Goal: Task Accomplishment & Management: Complete application form

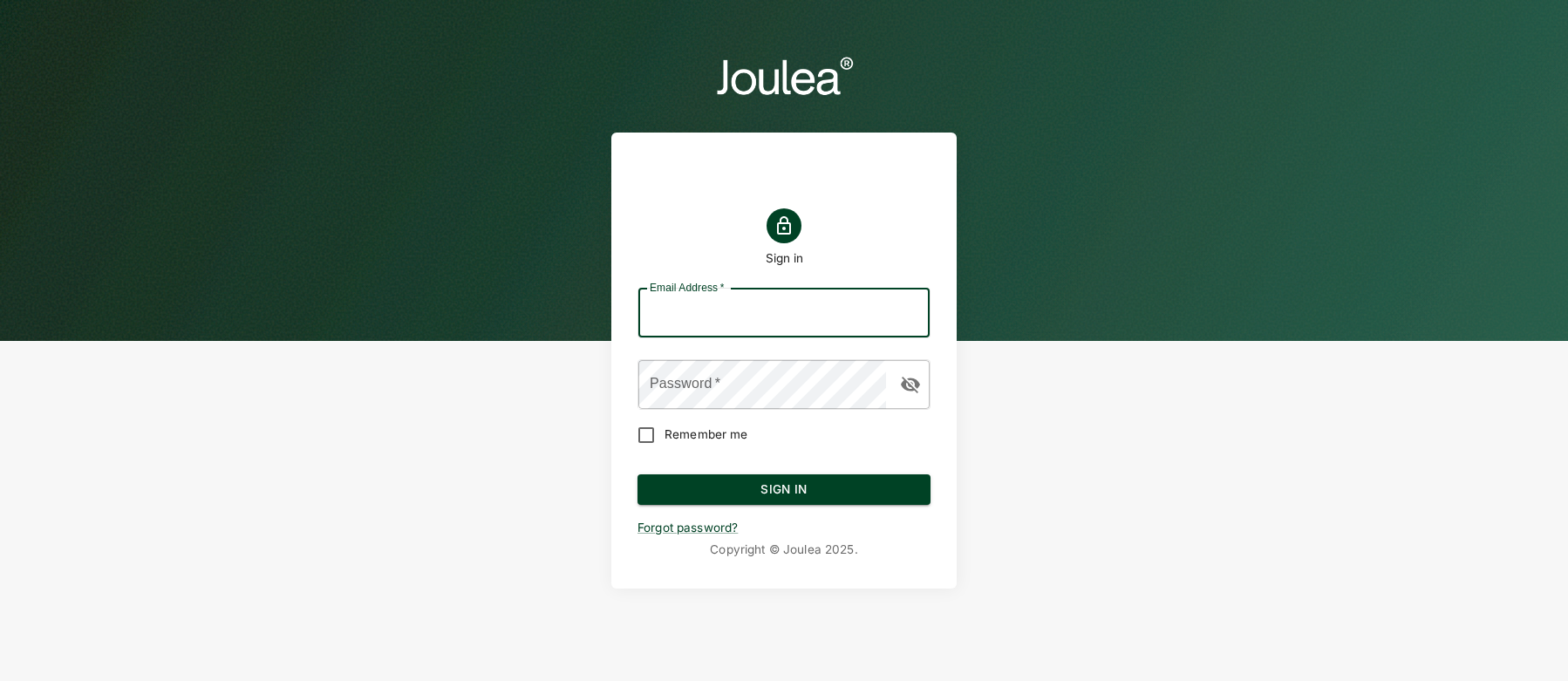
click at [732, 324] on input "Email Address   *" at bounding box center [784, 313] width 291 height 49
type input "customersuccess@joulea.com"
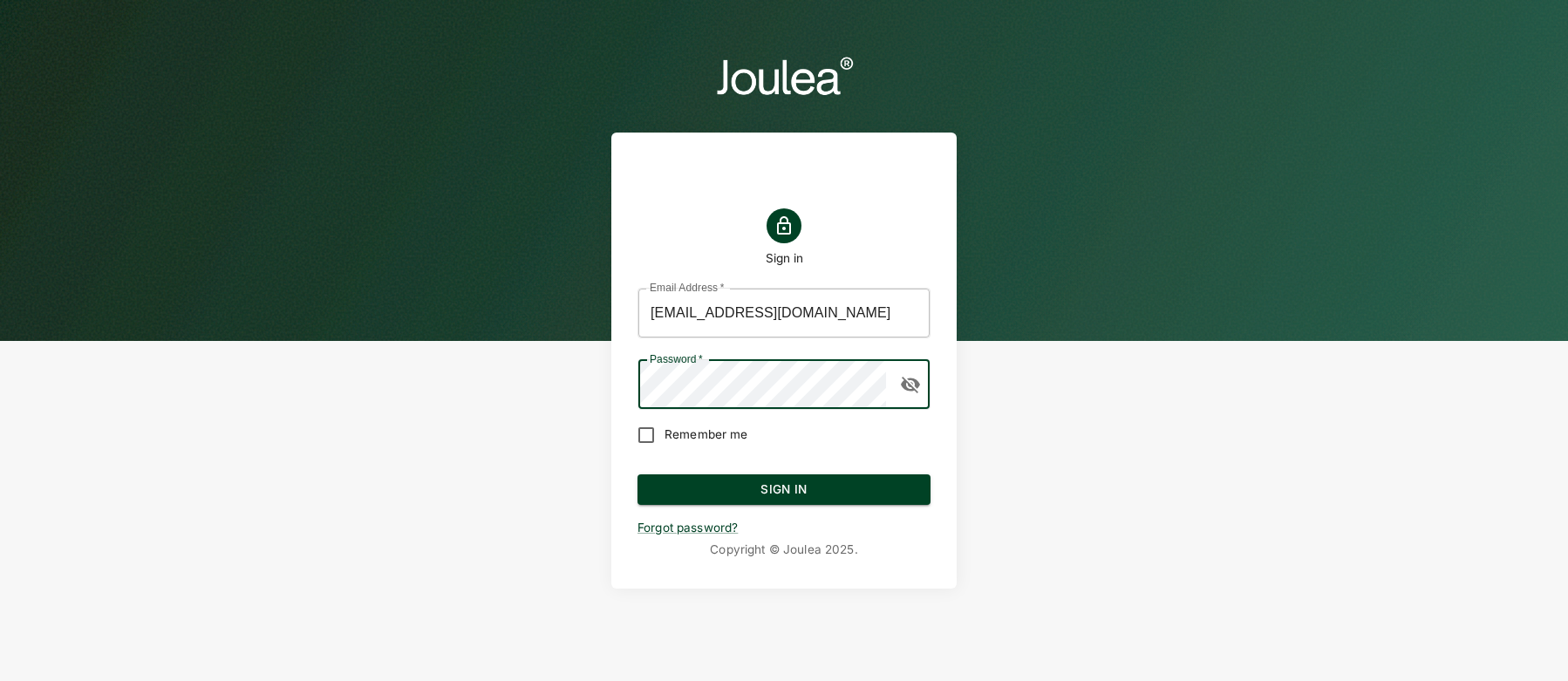
click at [779, 473] on form "Email Address   * customersuccess@joulea.com Email Address   * Password   * Pas…" at bounding box center [784, 405] width 293 height 263
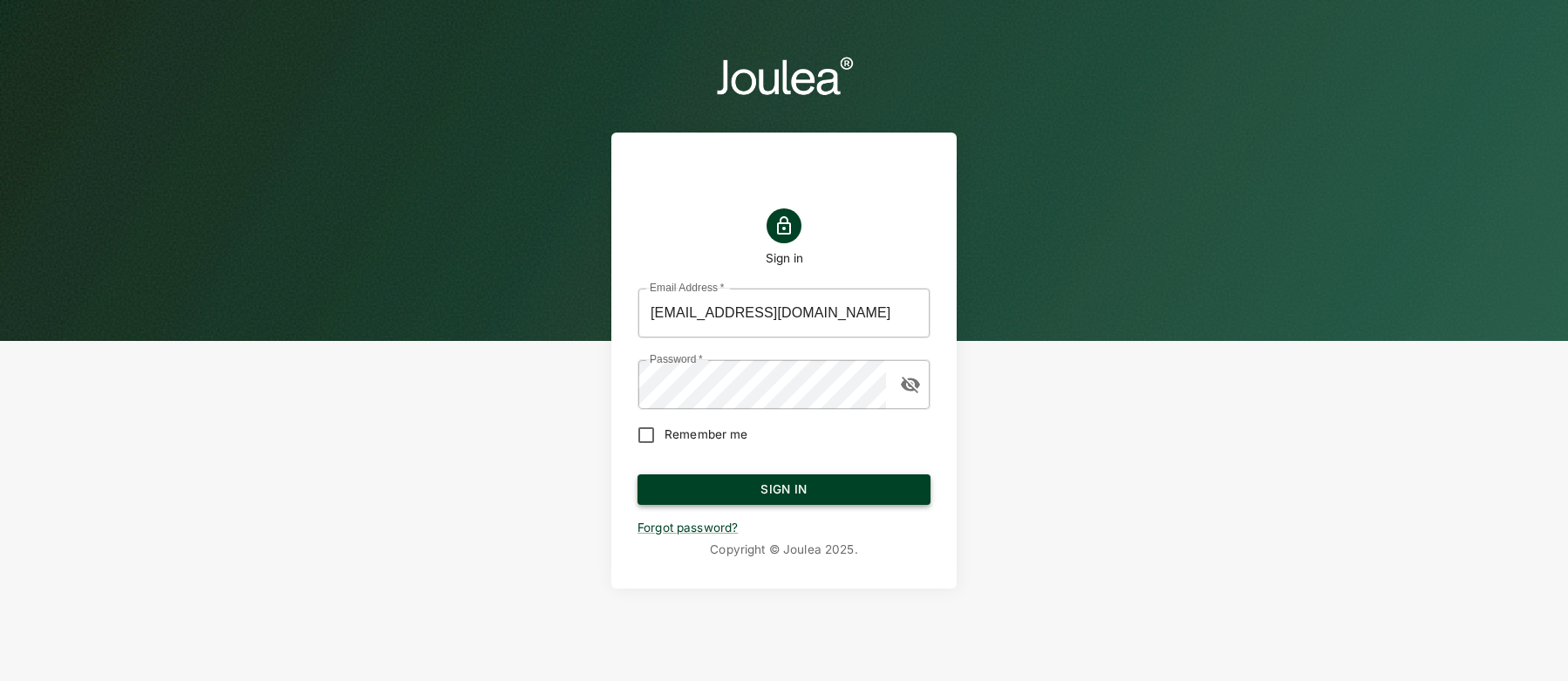
click at [780, 481] on button "Sign In" at bounding box center [784, 490] width 293 height 32
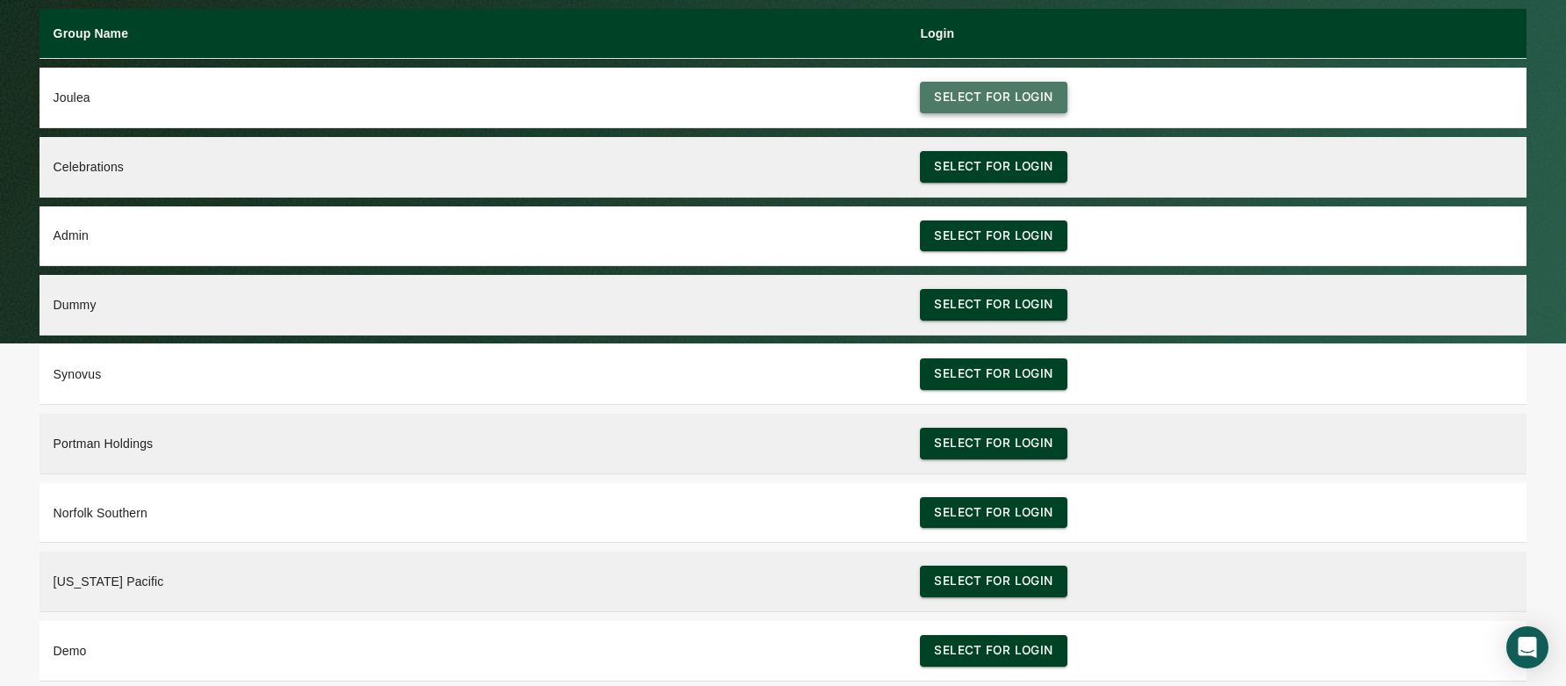
click at [995, 97] on button "Select for login" at bounding box center [993, 98] width 147 height 32
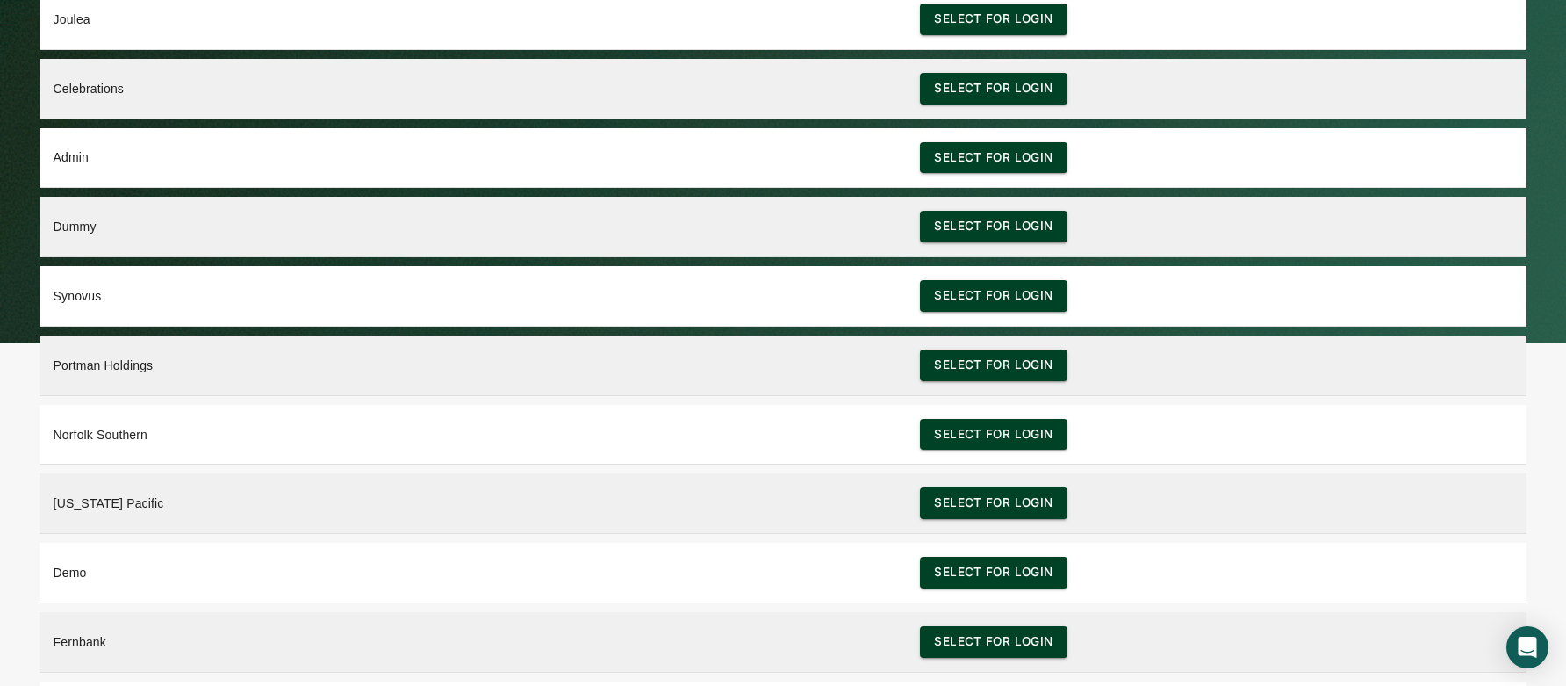
scroll to position [212, 0]
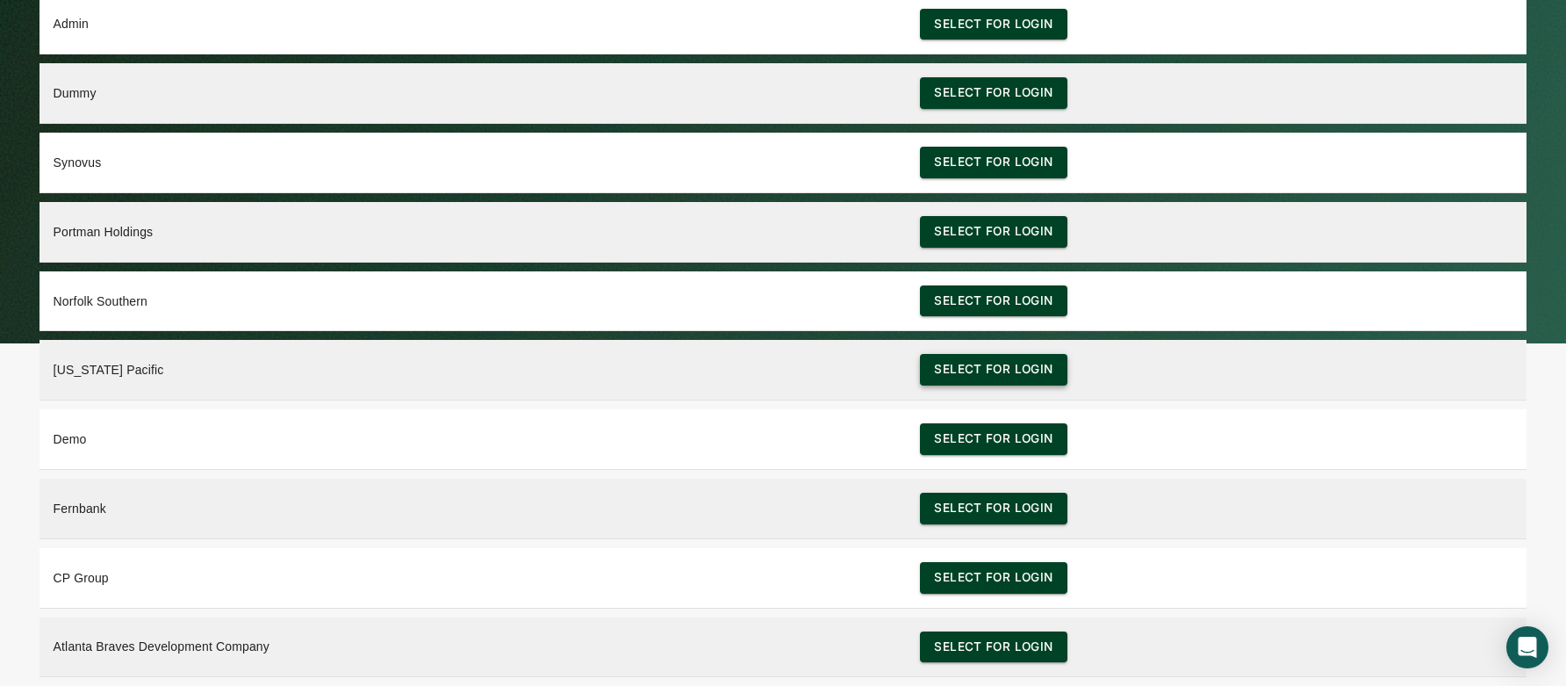
click at [963, 368] on button "Select for login" at bounding box center [993, 370] width 147 height 32
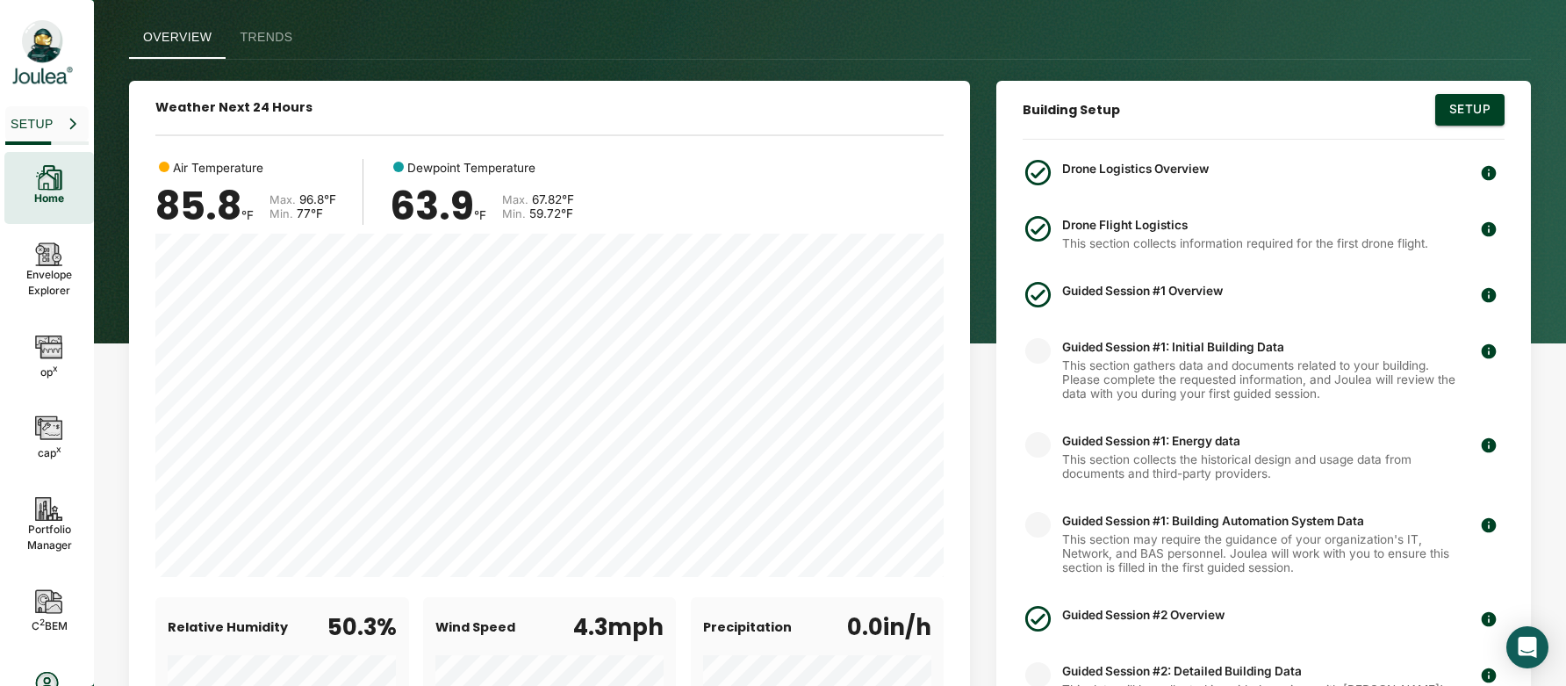
scroll to position [64, 0]
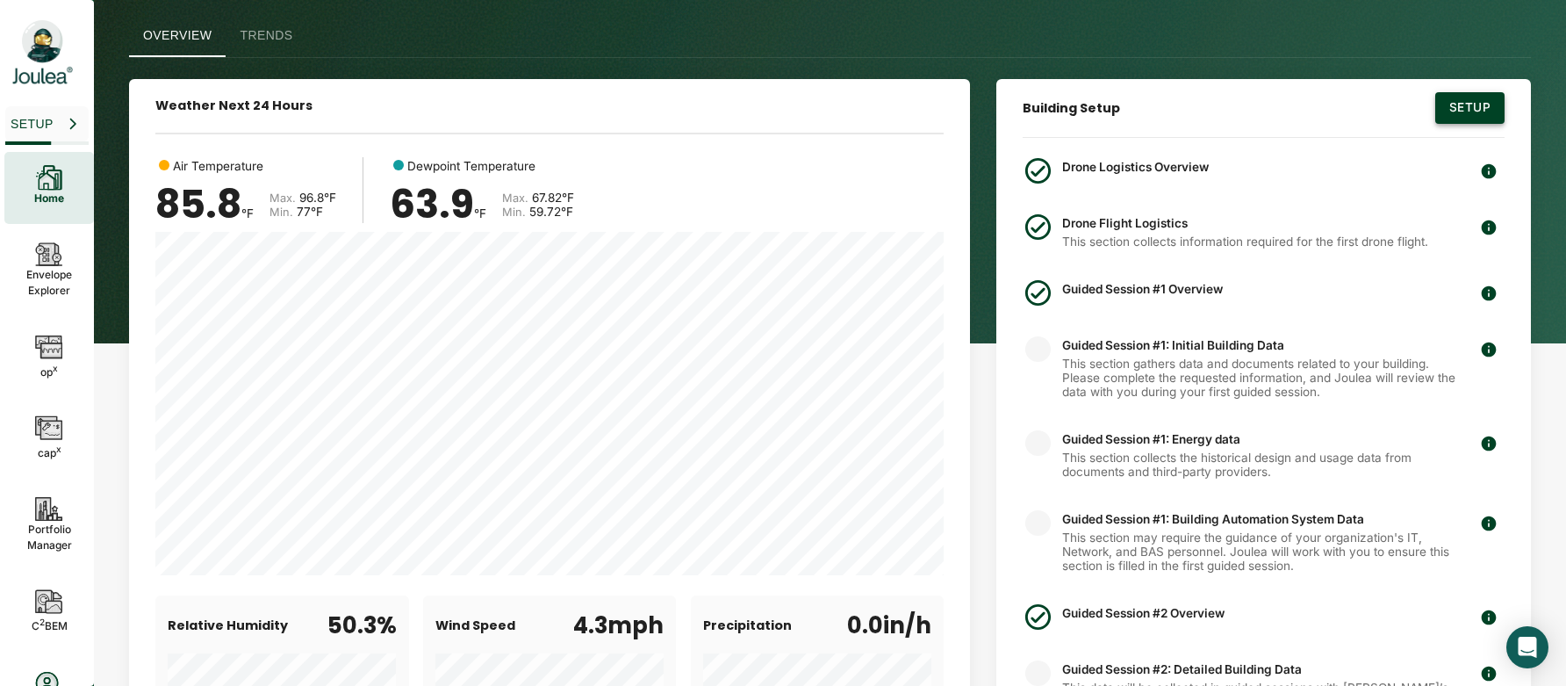
click at [1457, 112] on button "Setup" at bounding box center [1469, 108] width 69 height 32
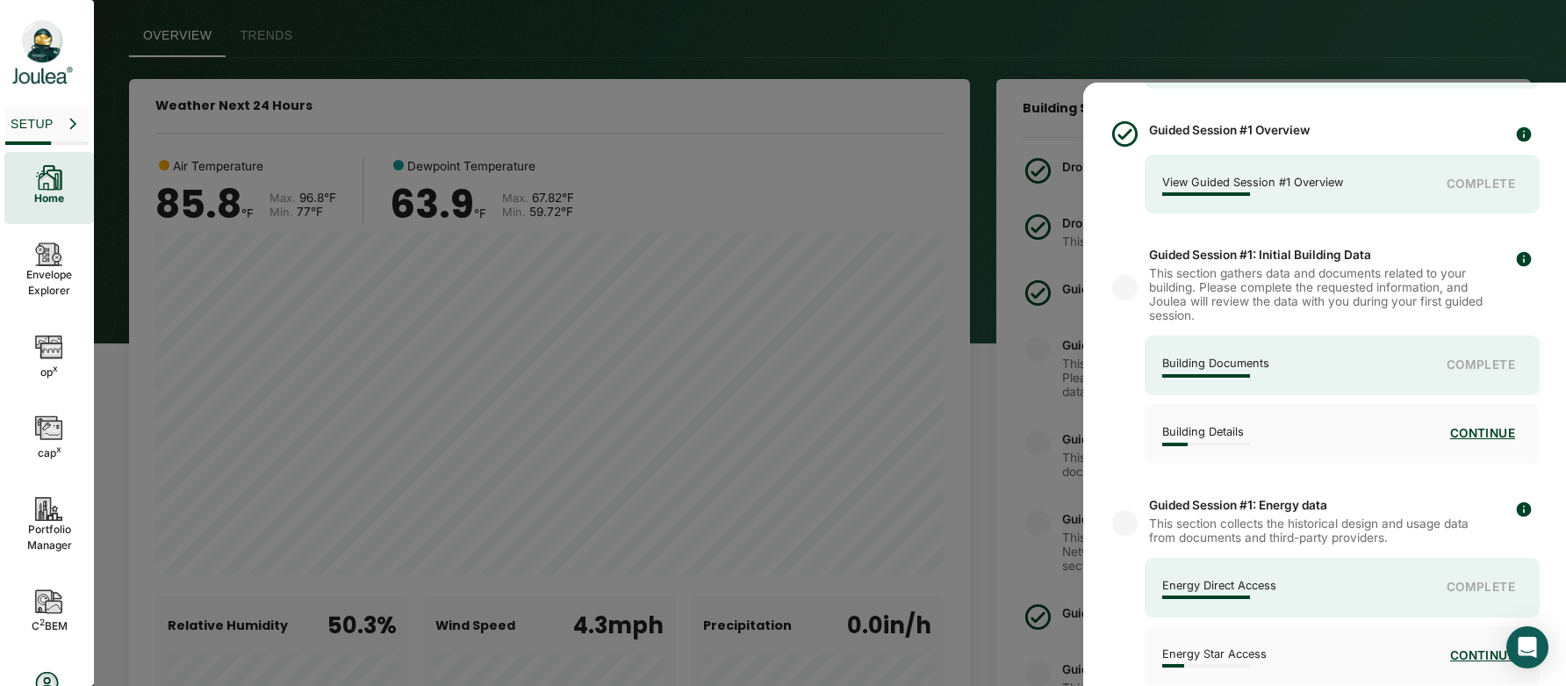
scroll to position [399, 0]
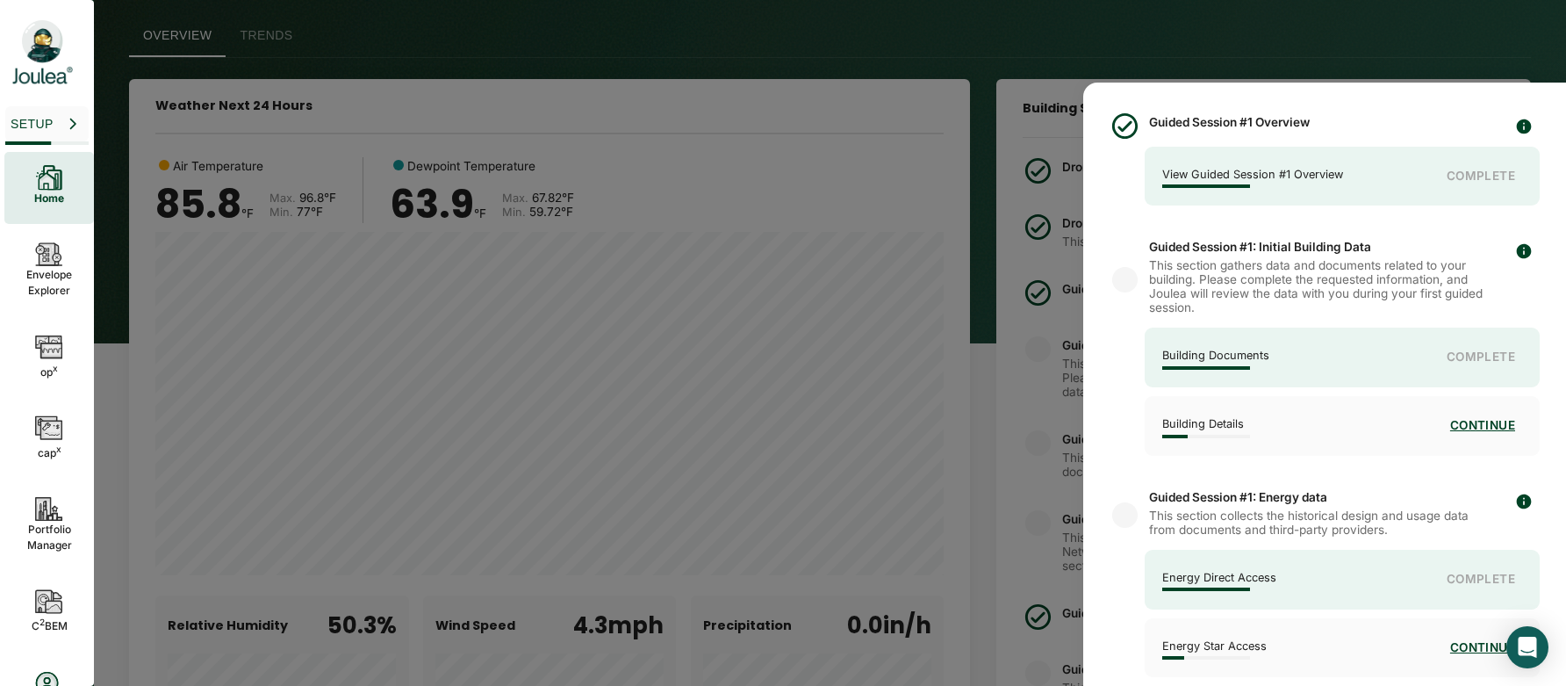
click at [1467, 344] on div "Building Documents Complete" at bounding box center [1342, 357] width 395 height 60
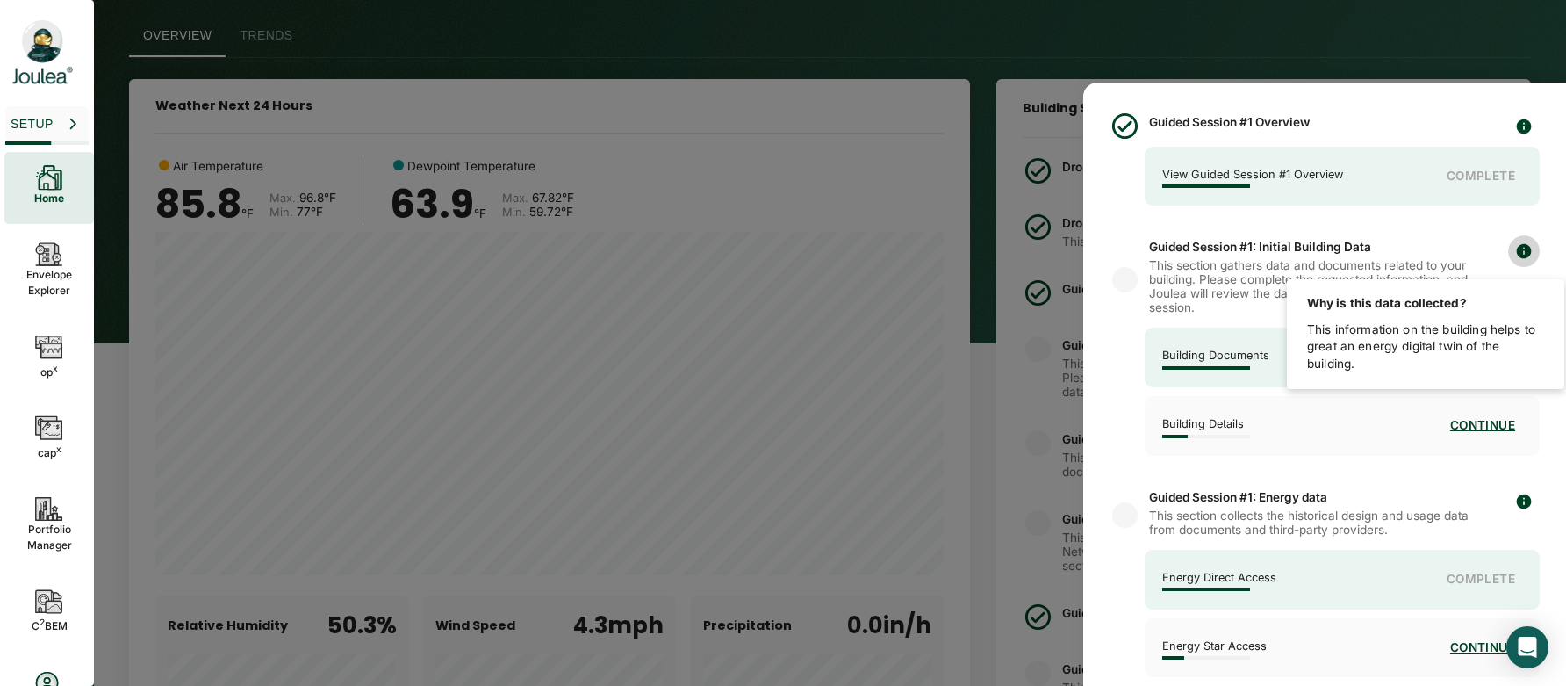
click at [1518, 246] on icon "button" at bounding box center [1524, 251] width 18 height 18
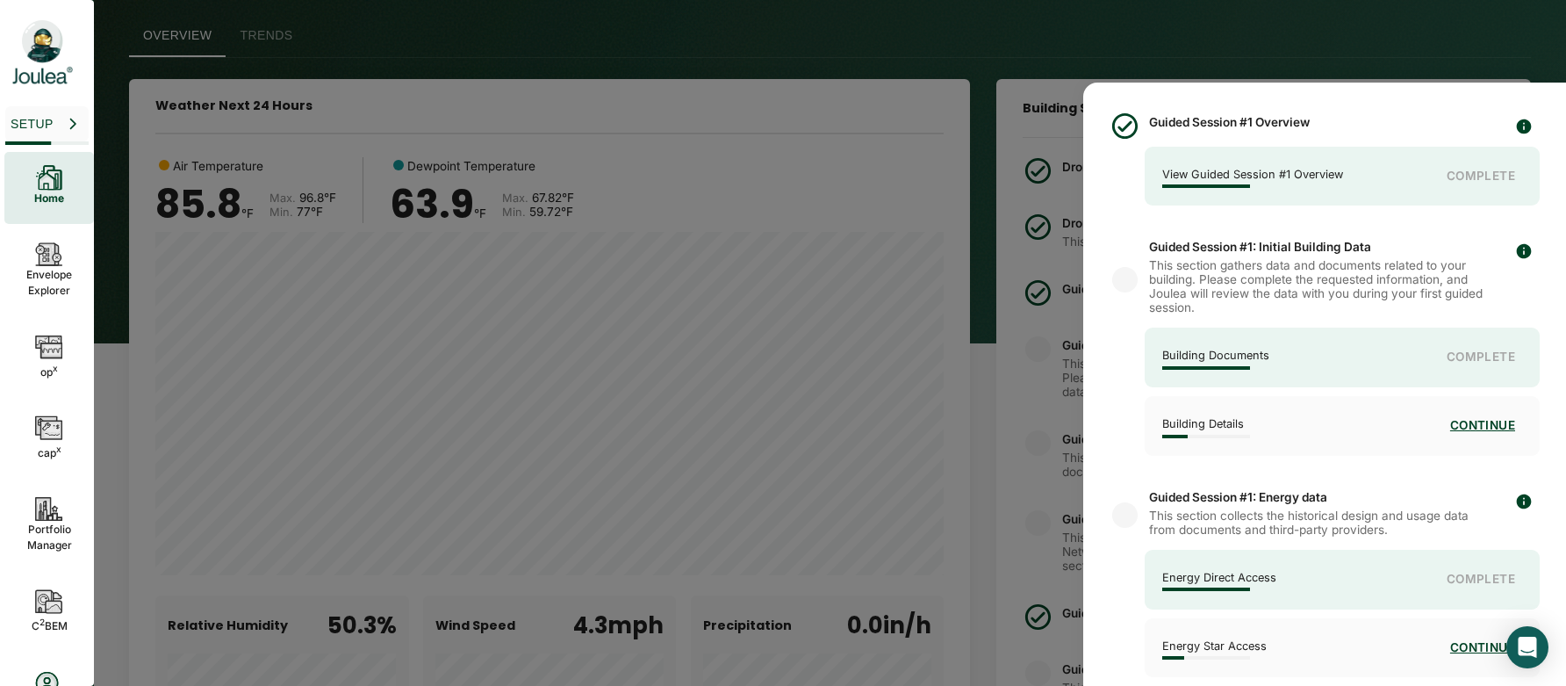
click at [1155, 294] on span "This section gathers data and documents related to your building. Please comple…" at bounding box center [1320, 286] width 342 height 56
click at [1478, 418] on button "Continue" at bounding box center [1482, 426] width 79 height 32
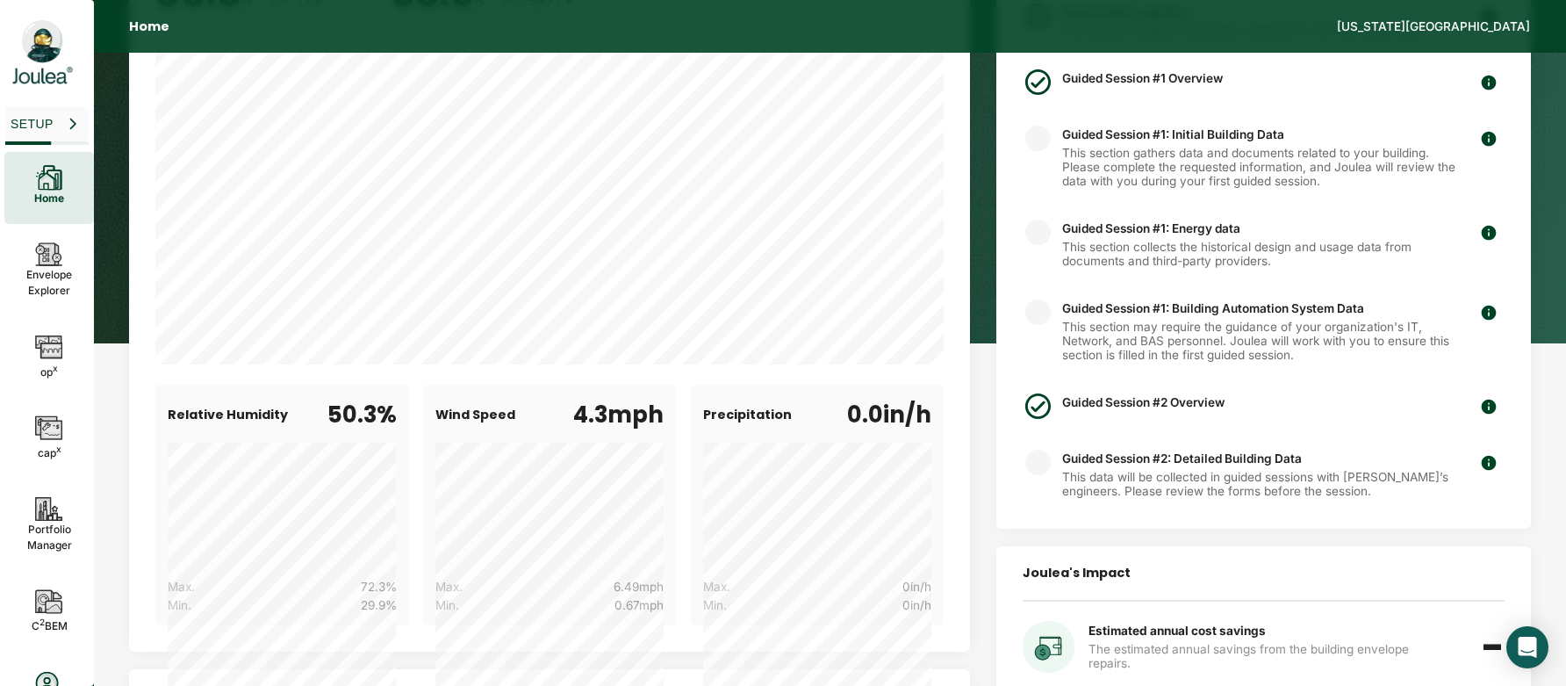
scroll to position [229, 0]
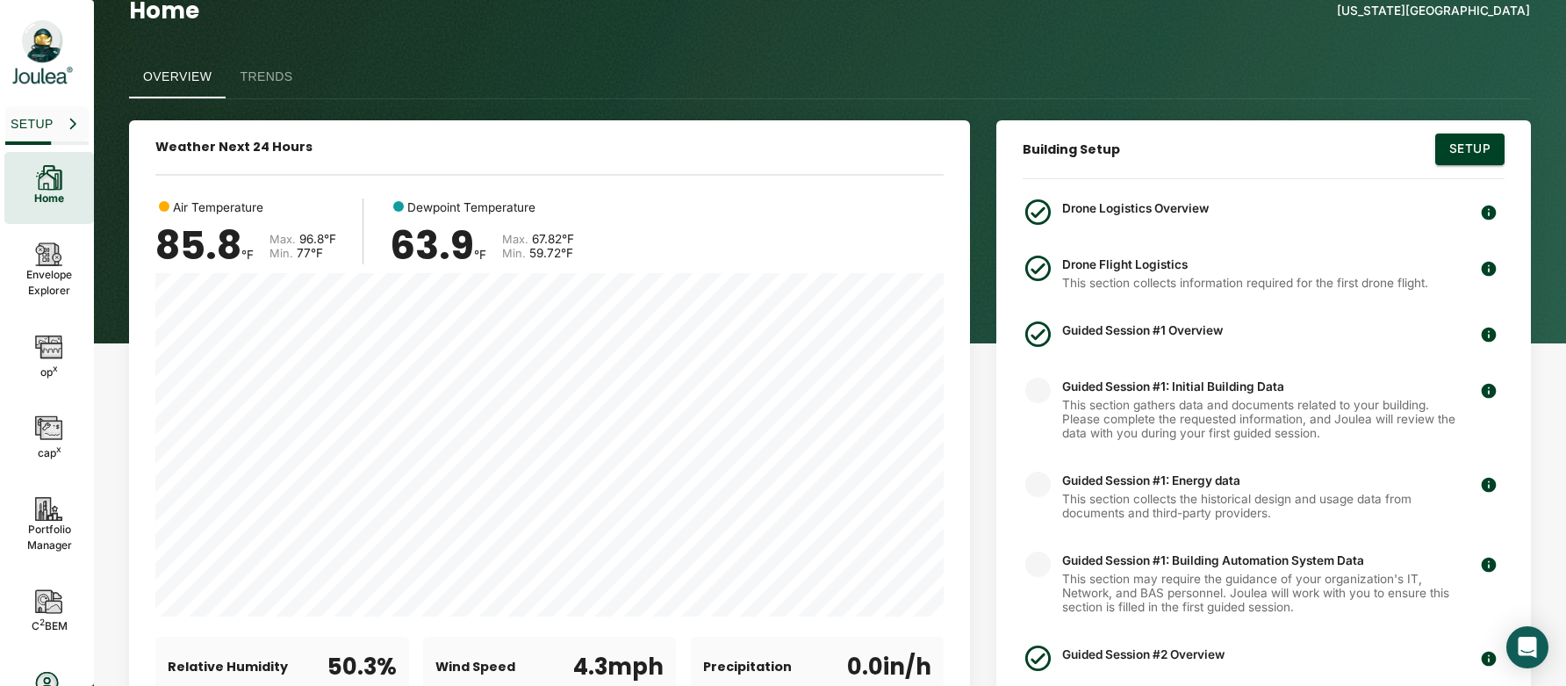
click at [1215, 373] on div "Drone Logistics Overview Drone Flight Logistics This section collects informati…" at bounding box center [1264, 475] width 482 height 557
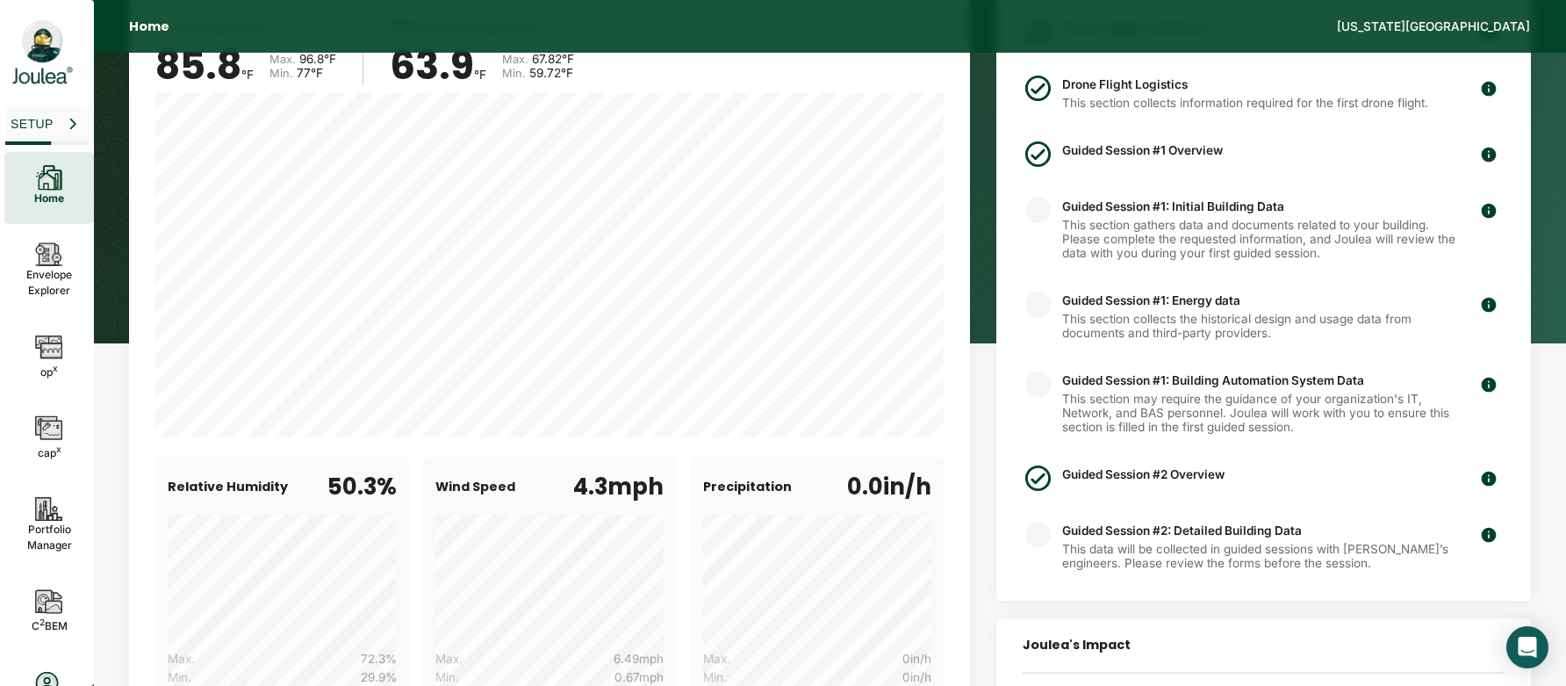
scroll to position [128, 0]
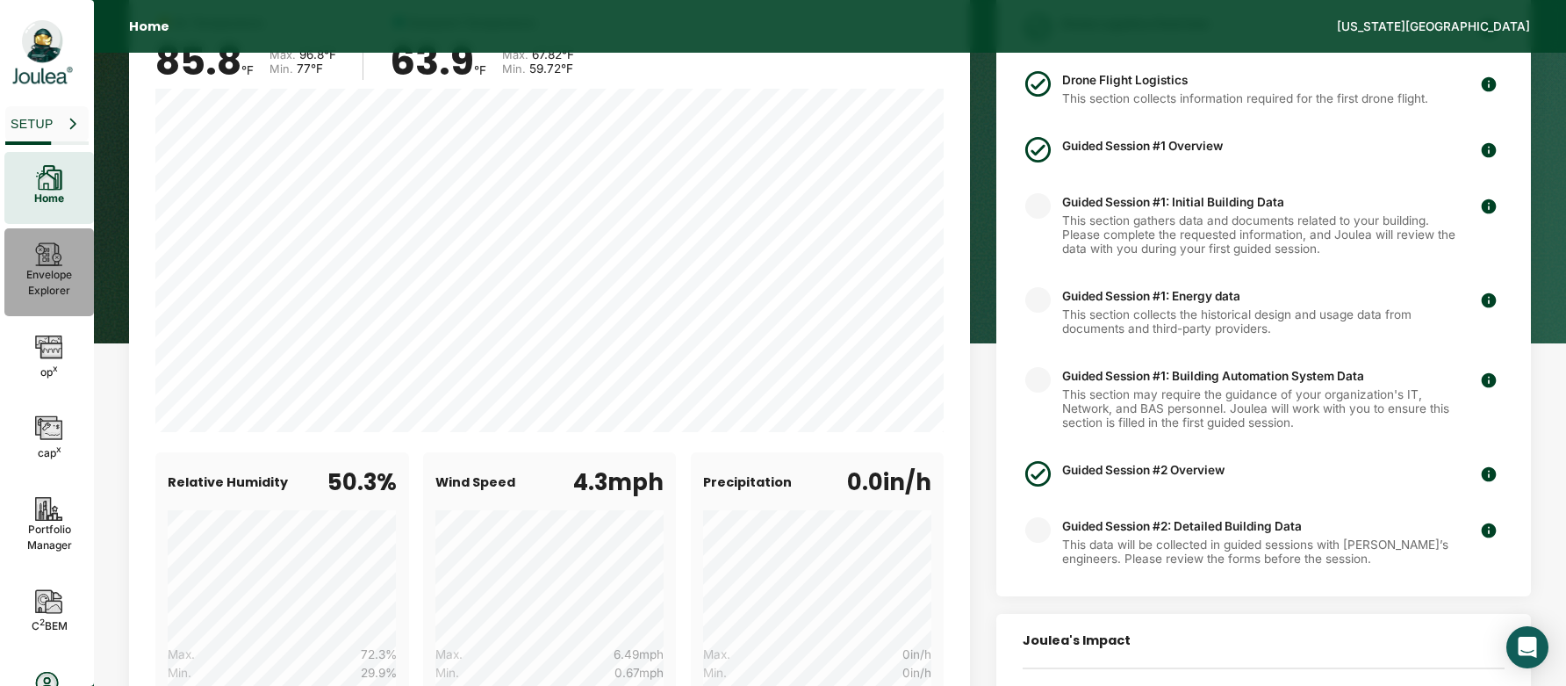
click at [61, 295] on p "Envelope Explorer" at bounding box center [49, 283] width 46 height 32
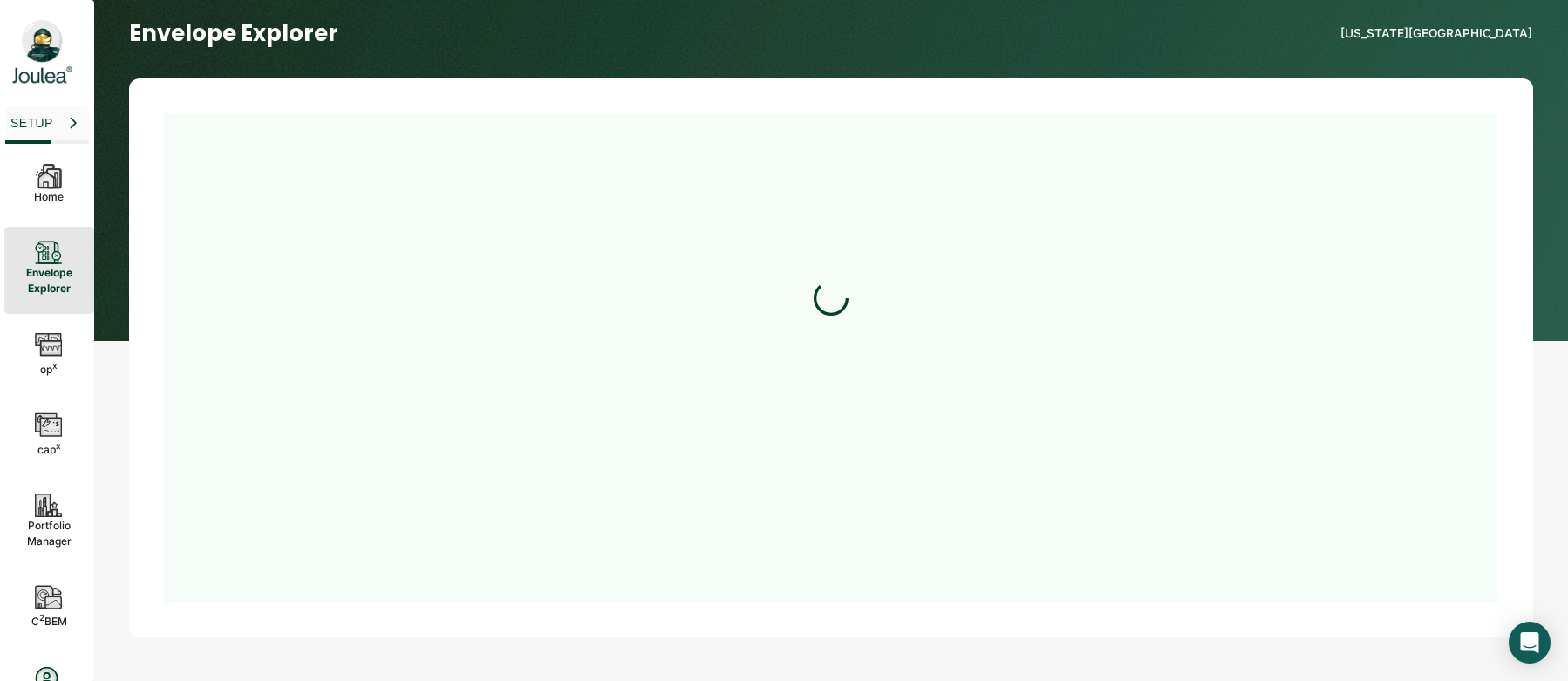
click at [58, 291] on p "Envelope Explorer" at bounding box center [49, 281] width 47 height 32
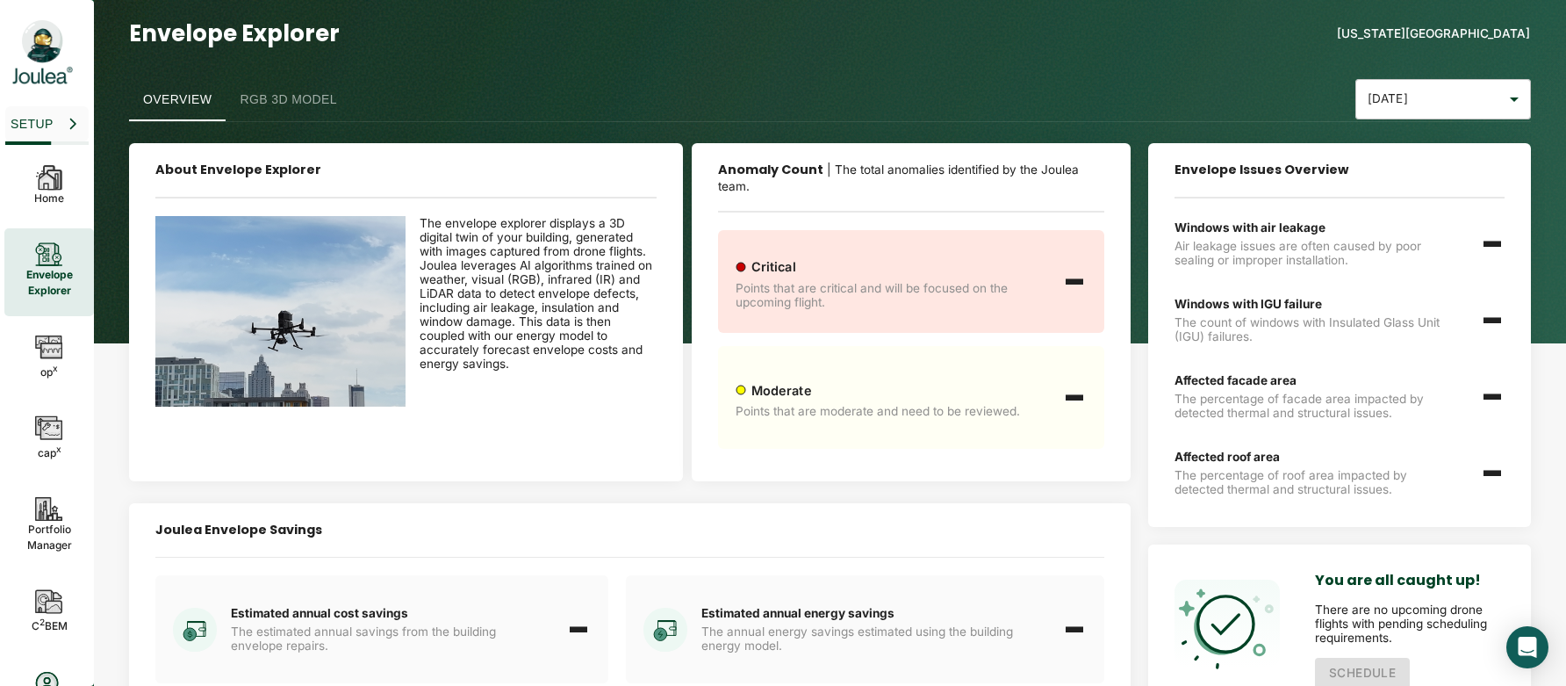
click at [286, 91] on button "RGB 3D Model" at bounding box center [289, 100] width 126 height 42
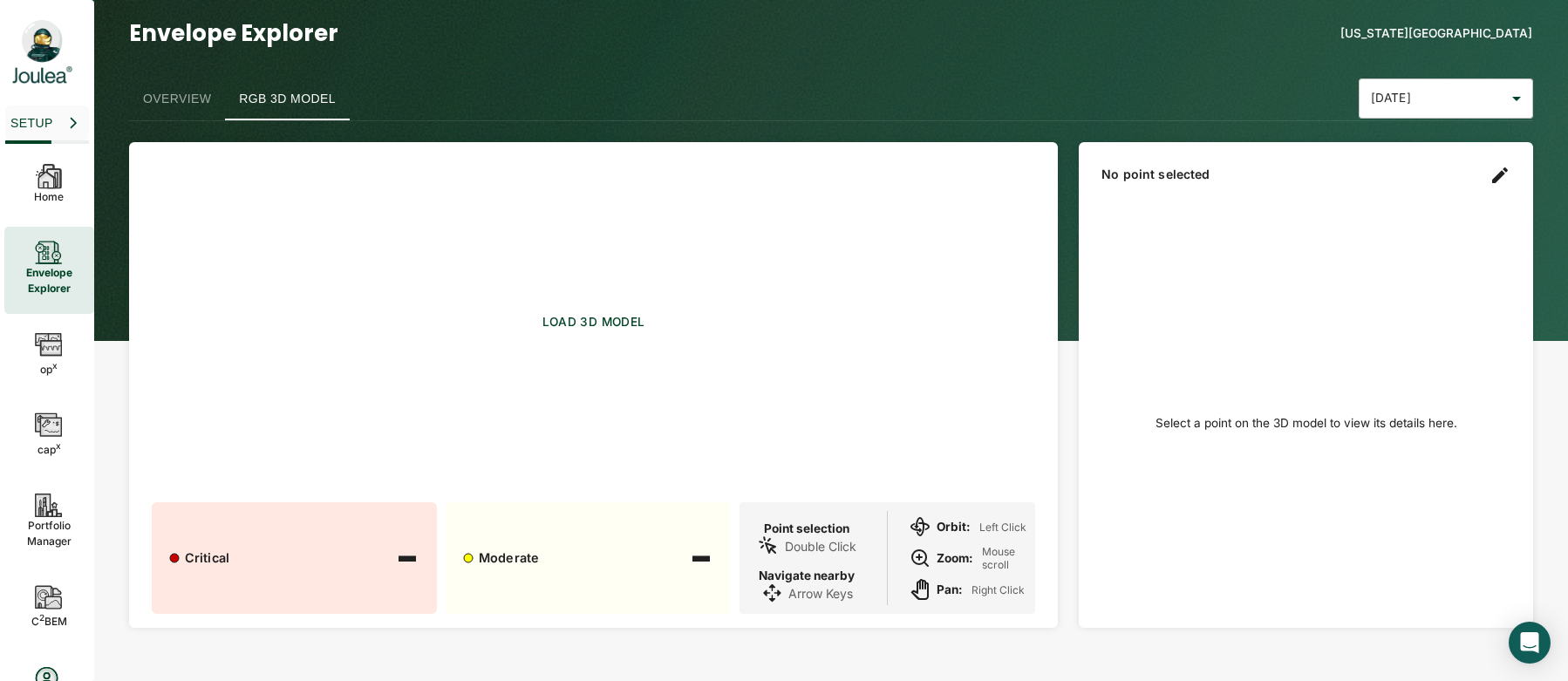
click at [1441, 40] on div "[US_STATE][GEOGRAPHIC_DATA]" at bounding box center [1429, 33] width 206 height 30
click at [50, 134] on button "Setup" at bounding box center [47, 122] width 83 height 35
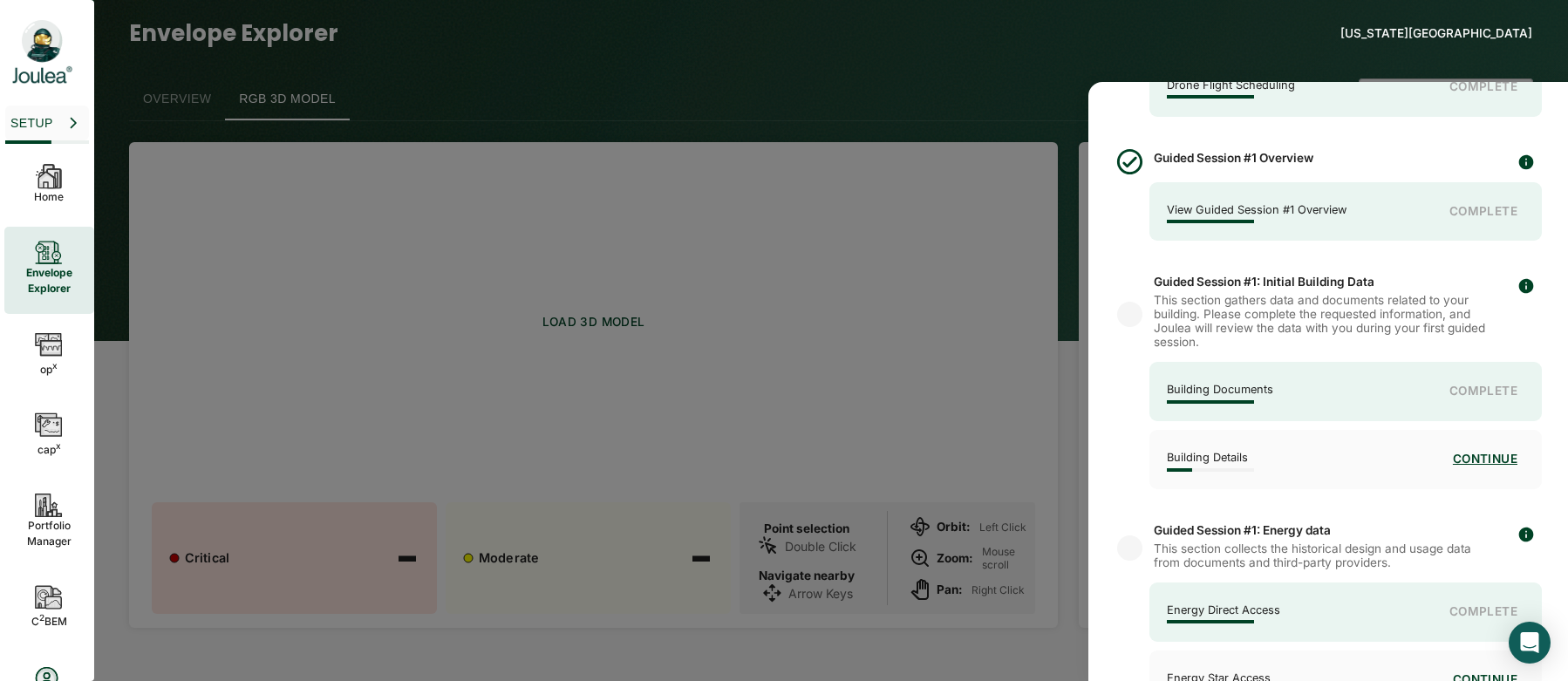
scroll to position [368, 0]
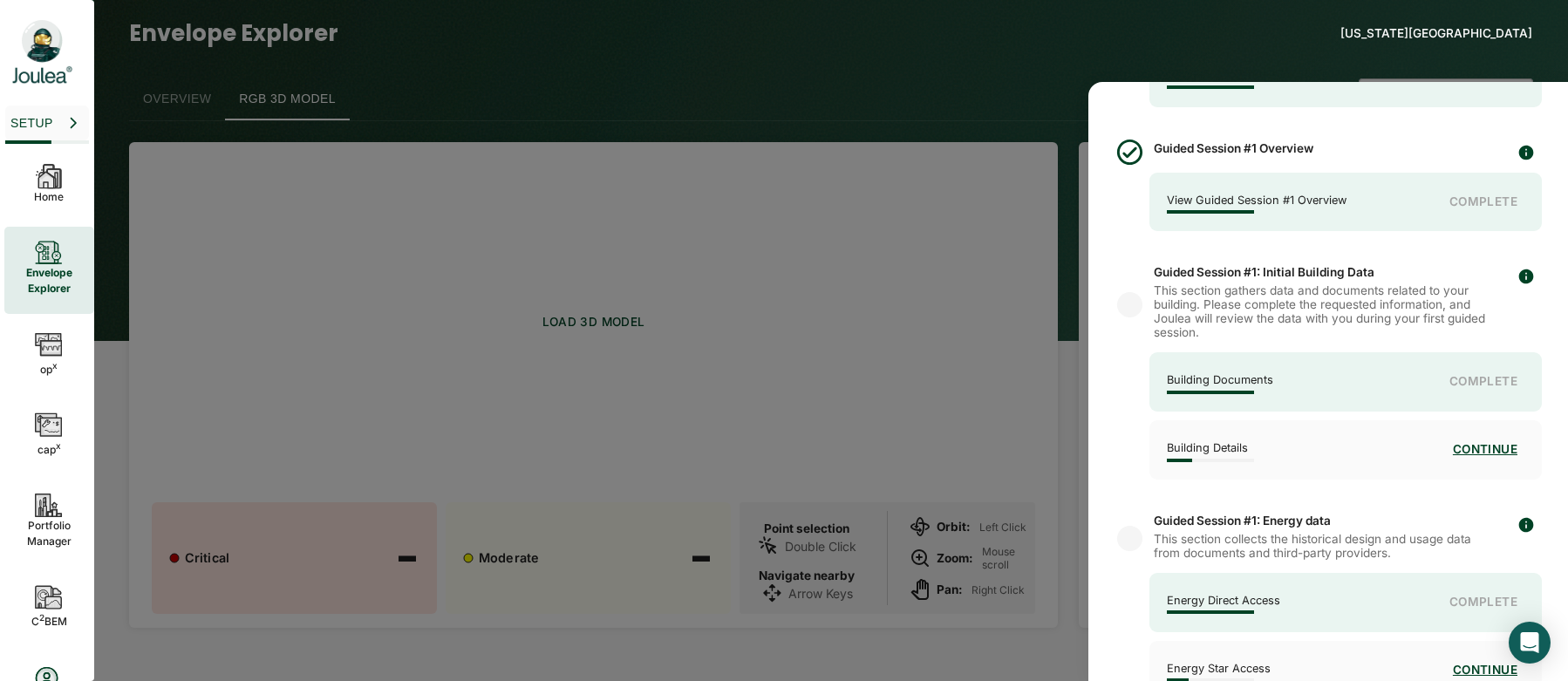
click at [1466, 373] on div "Building Documents Complete" at bounding box center [1345, 382] width 392 height 60
click at [1210, 351] on div "Guided Session #1: Initial Building Data This section gathers data and document…" at bounding box center [1328, 374] width 427 height 227
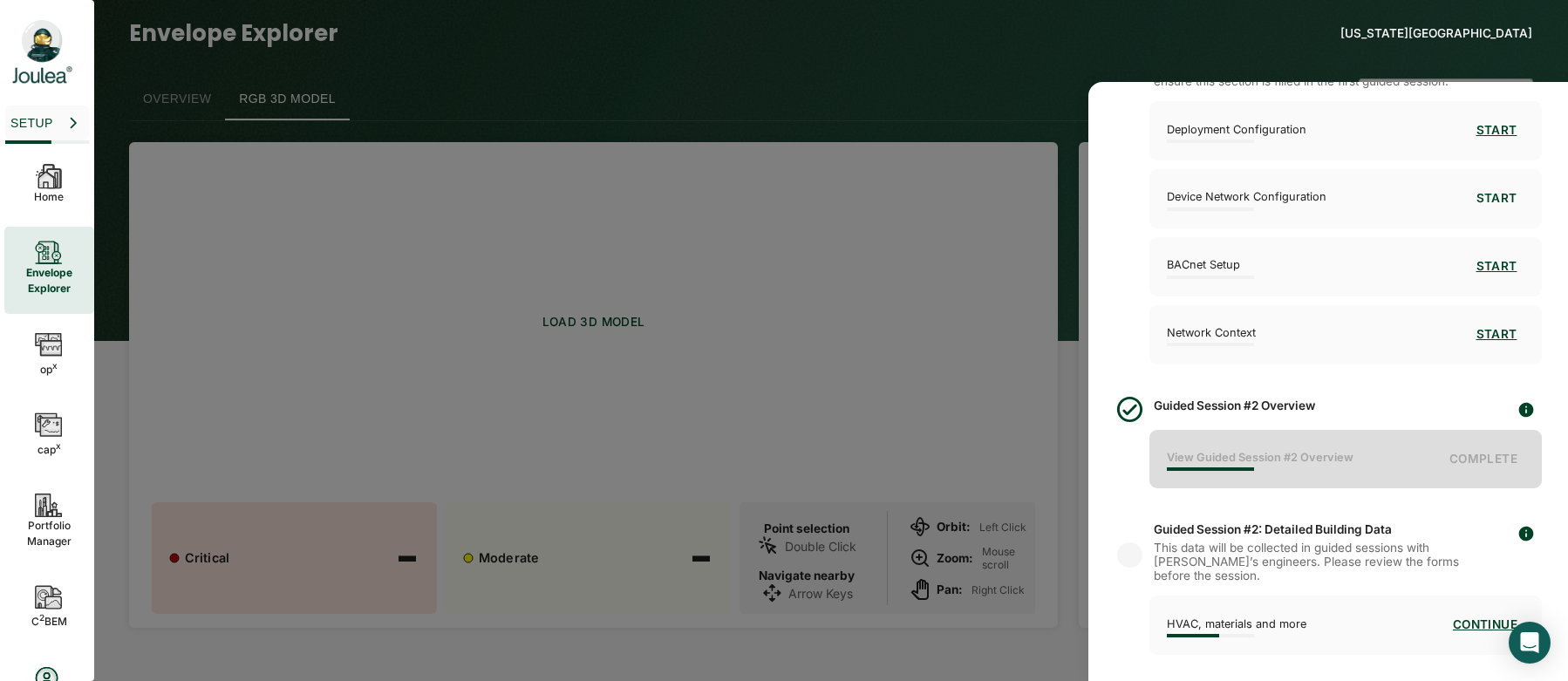
scroll to position [1088, 0]
click at [1477, 624] on button "Continue" at bounding box center [1485, 625] width 78 height 32
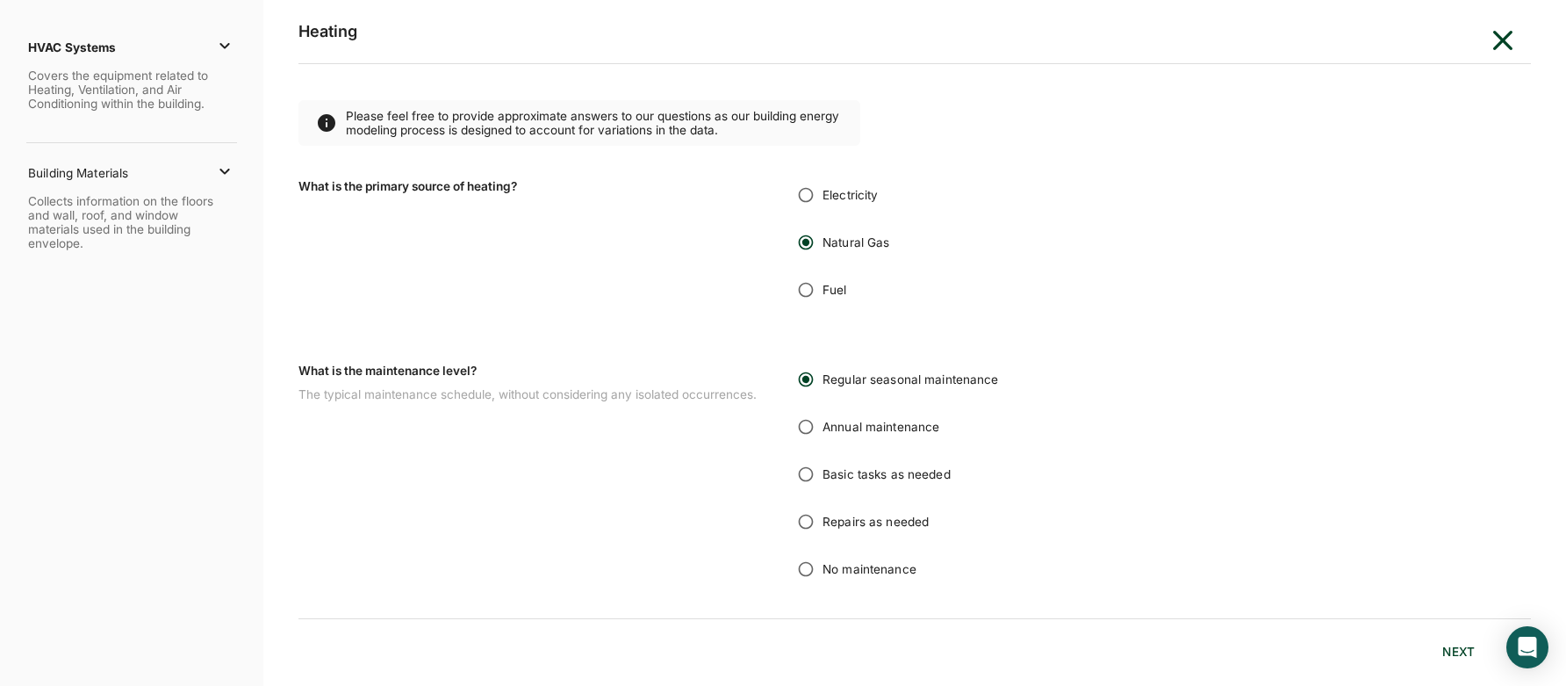
click at [193, 63] on div "HVAC Systems Covers the equipment related to Heating, Ventilation, and Air Cond…" at bounding box center [121, 81] width 186 height 84
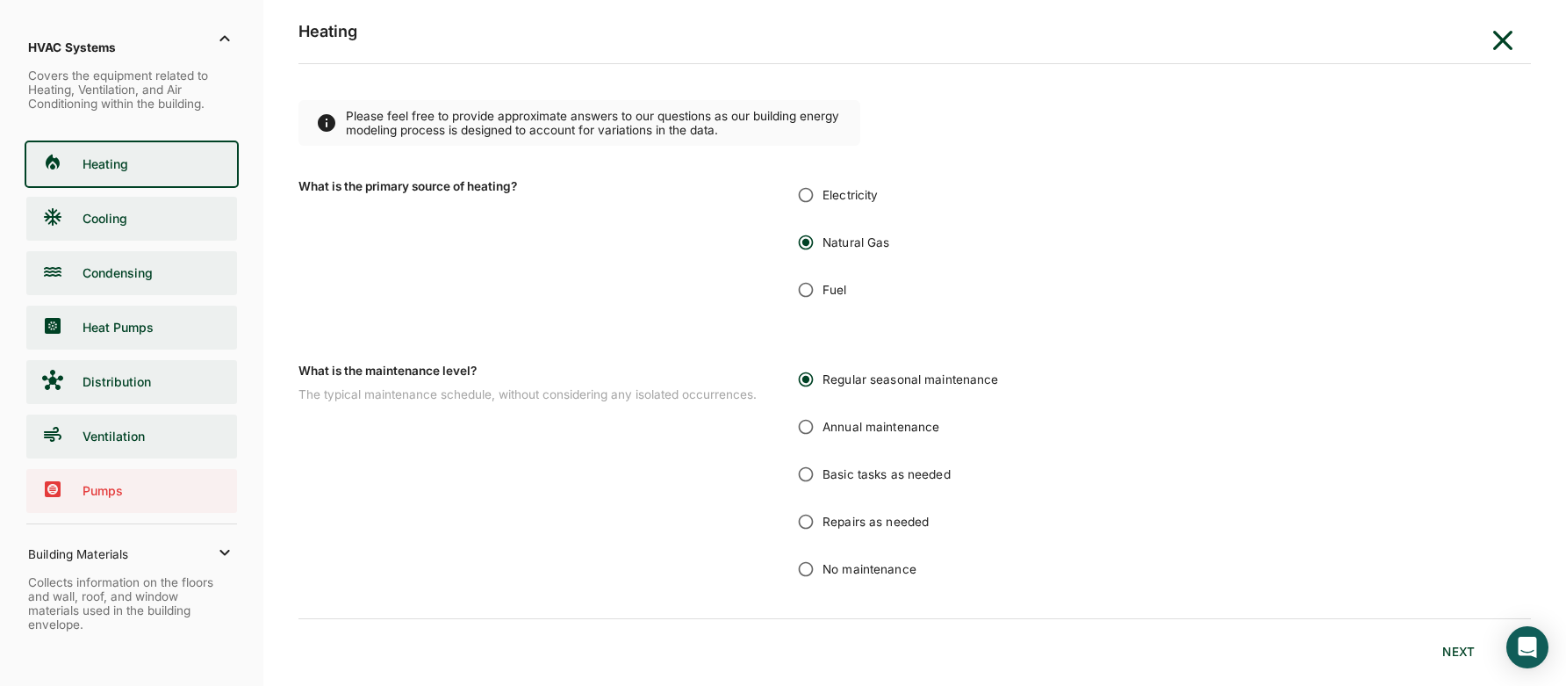
click at [1496, 41] on icon "button" at bounding box center [1502, 40] width 35 height 35
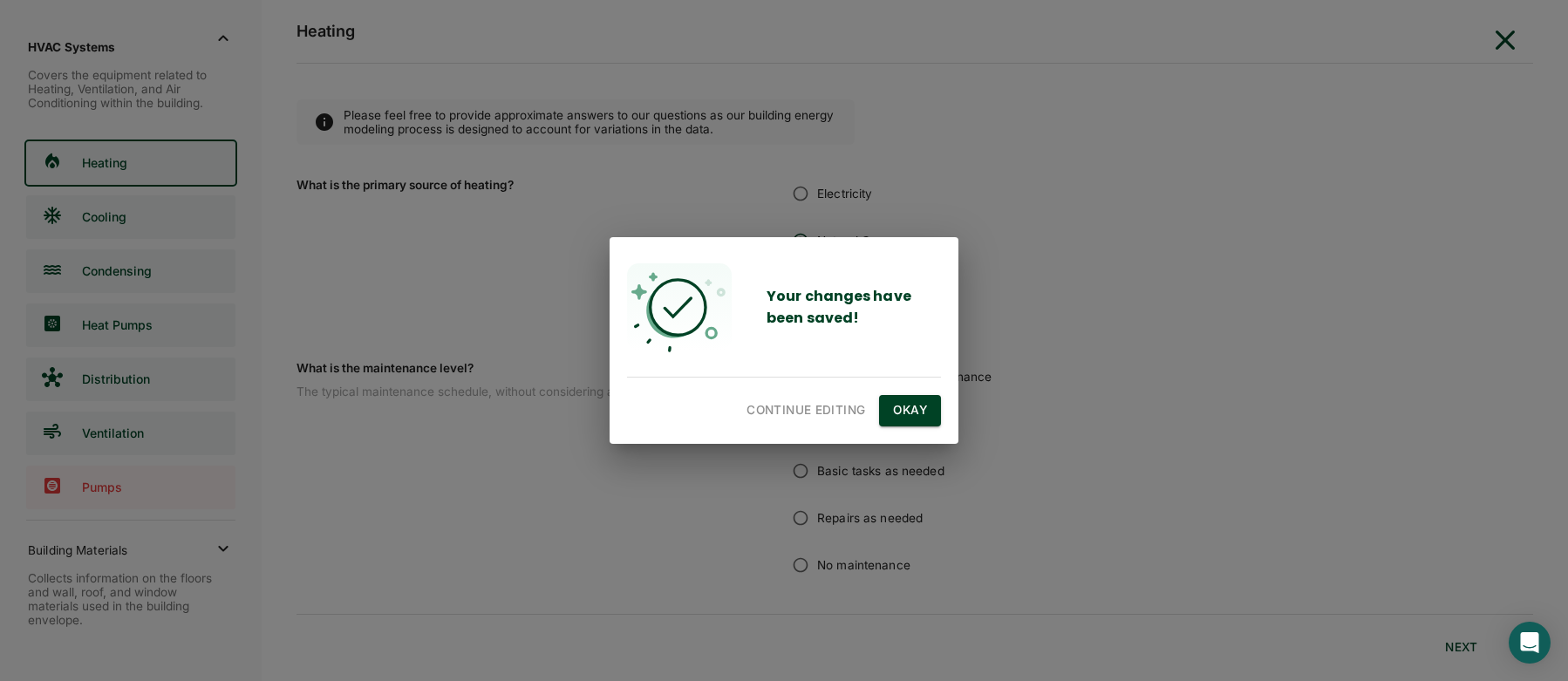
radio input "false"
